Goal: Information Seeking & Learning: Learn about a topic

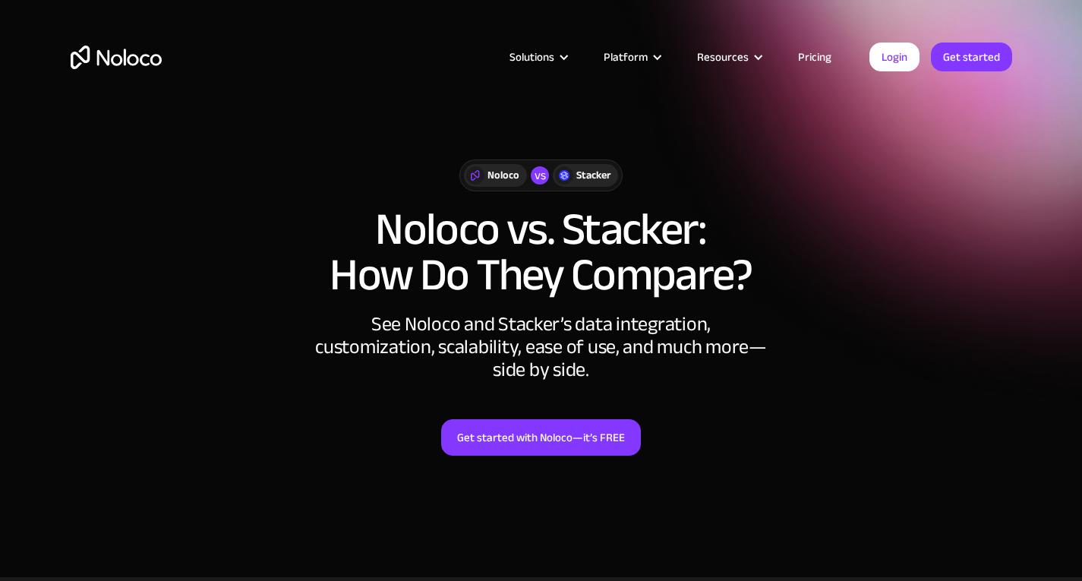
click at [816, 58] on link "Pricing" at bounding box center [814, 57] width 71 height 20
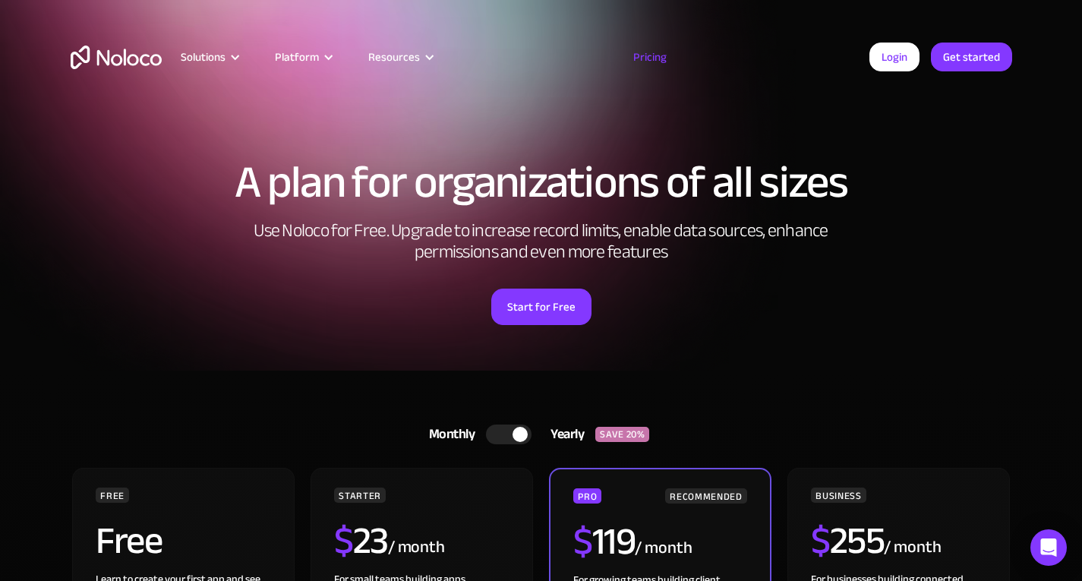
click at [115, 65] on img "home" at bounding box center [116, 58] width 91 height 24
